Goal: Information Seeking & Learning: Learn about a topic

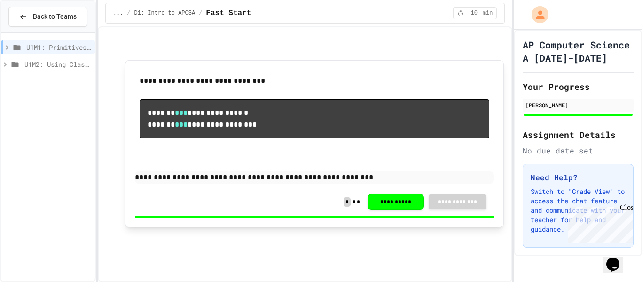
click at [50, 62] on span "U1M2: Using Classes and Objects" at bounding box center [57, 64] width 67 height 10
click at [53, 80] on span "D1-2: The Math Class" at bounding box center [60, 81] width 61 height 10
click at [55, 99] on span "Day 1" at bounding box center [63, 98] width 55 height 10
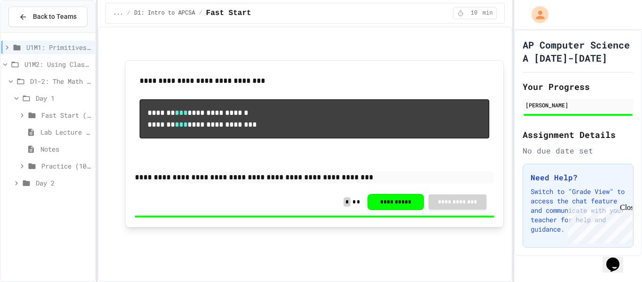
click at [54, 162] on span "Practice (10 mins)" at bounding box center [66, 166] width 50 height 10
click at [63, 200] on span "Problem 1: Book Rating Difference" at bounding box center [68, 200] width 45 height 10
